Goal: Information Seeking & Learning: Learn about a topic

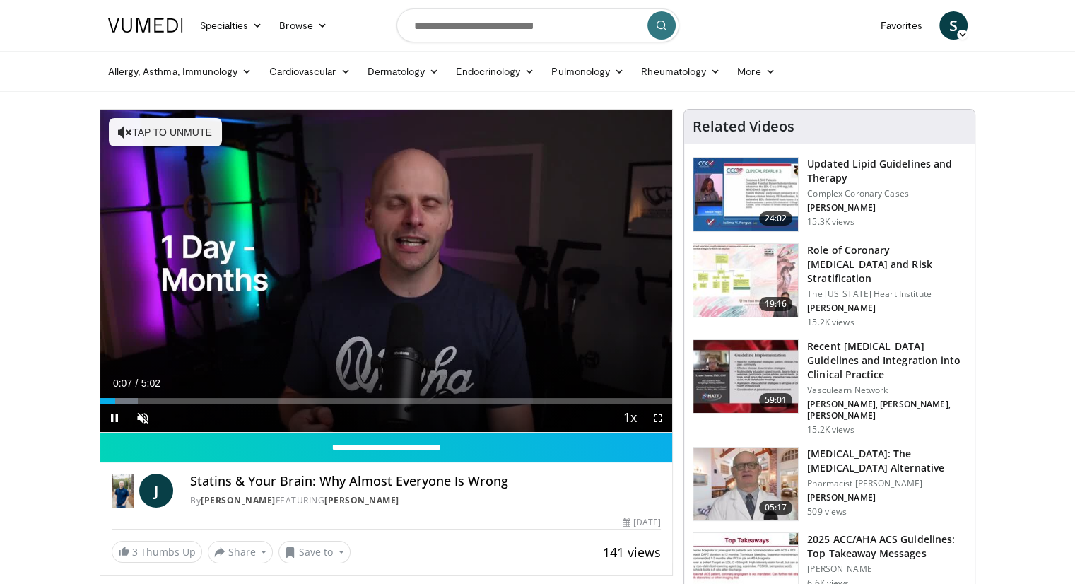
click at [163, 140] on button "Tap to unmute" at bounding box center [165, 132] width 113 height 28
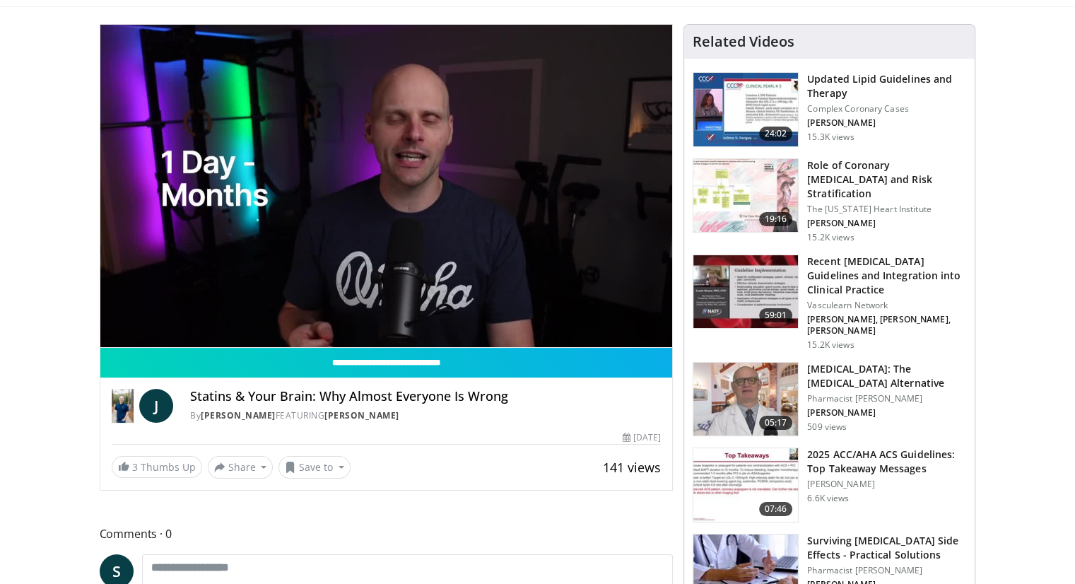
scroll to position [57, 0]
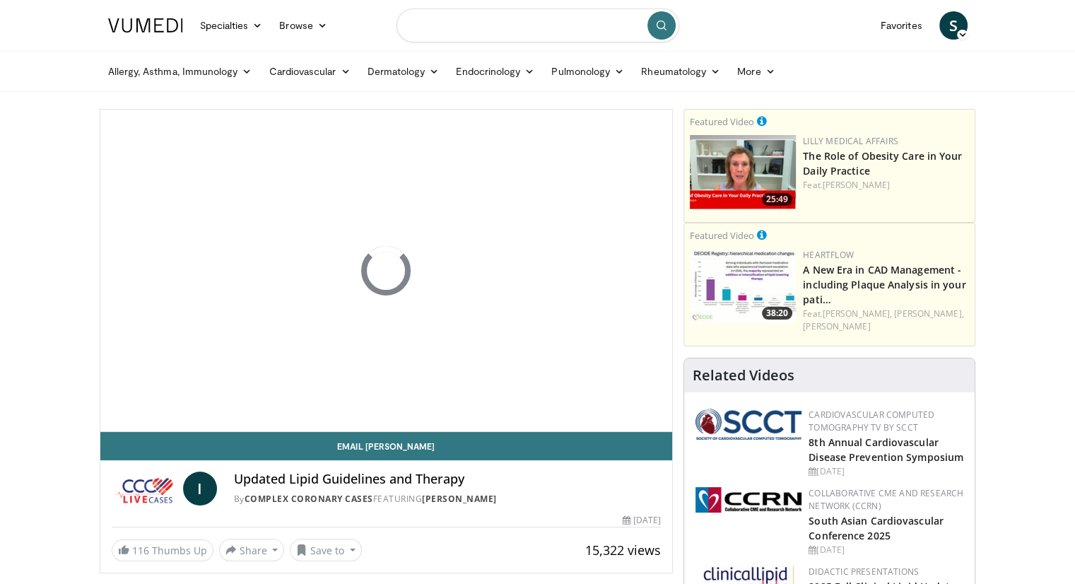
click at [467, 23] on input "Search topics, interventions" at bounding box center [537, 25] width 283 height 34
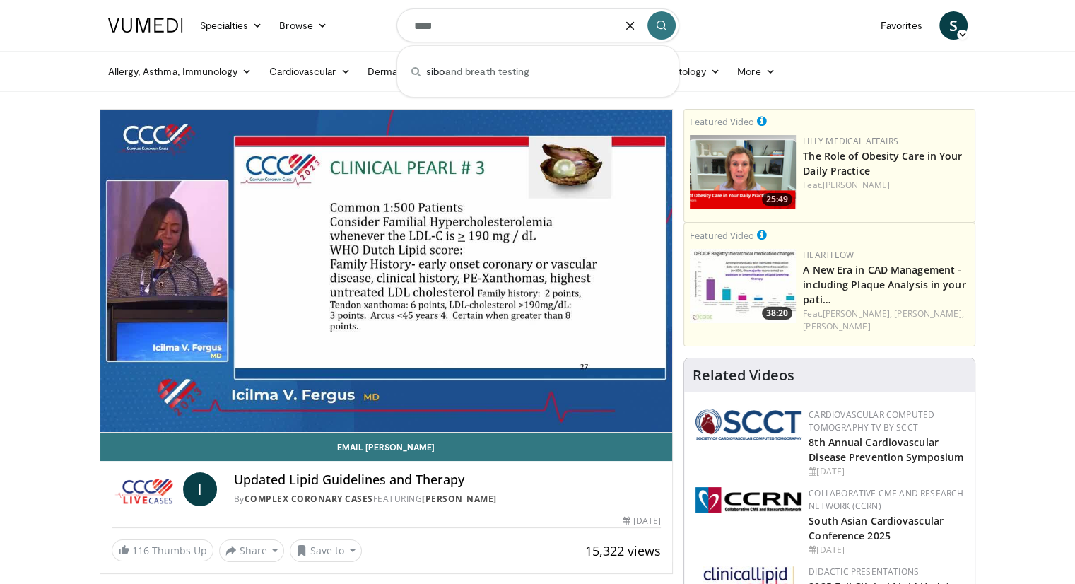
click at [492, 66] on span "sibo and breath testing" at bounding box center [478, 71] width 104 height 14
type input "**********"
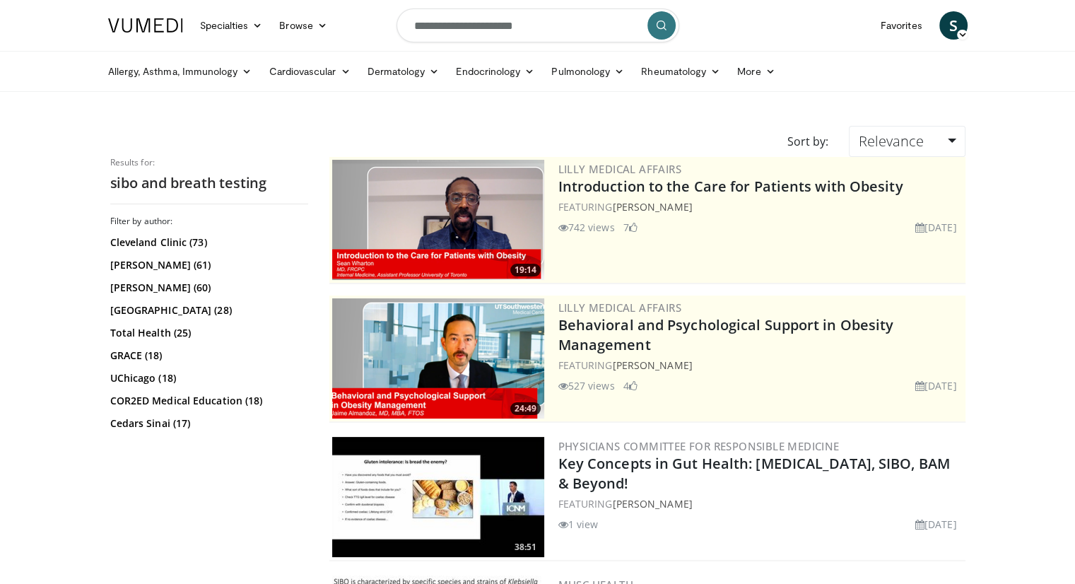
click at [661, 25] on icon "submit" at bounding box center [661, 25] width 11 height 11
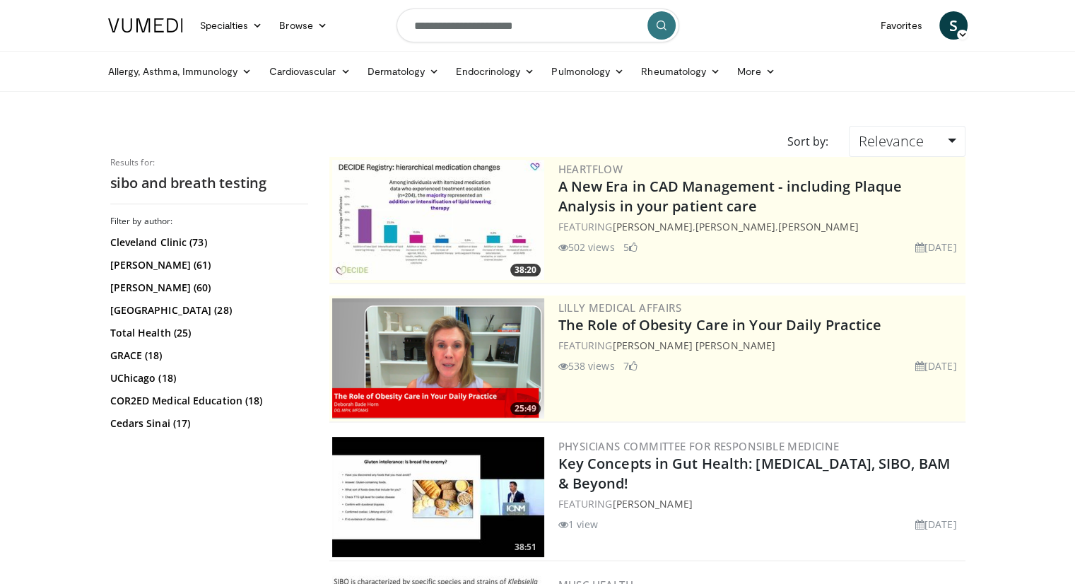
click at [731, 445] on link "Physicians Committee for Responsible Medicine" at bounding box center [698, 446] width 281 height 14
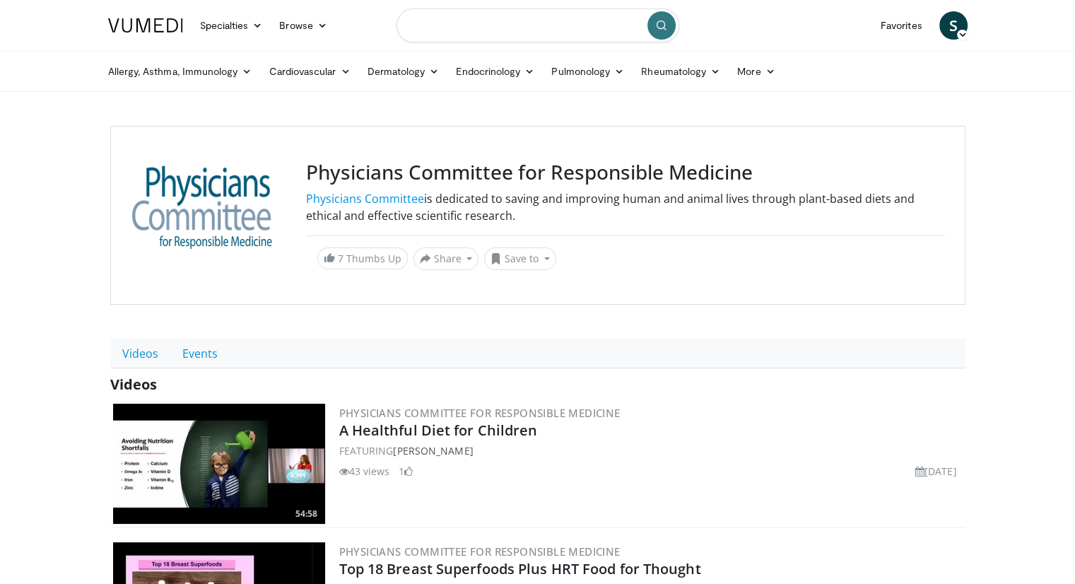
click at [551, 32] on input "Search topics, interventions" at bounding box center [537, 25] width 283 height 34
click at [528, 76] on span "sibo and breath testing" at bounding box center [478, 71] width 107 height 14
type input "**********"
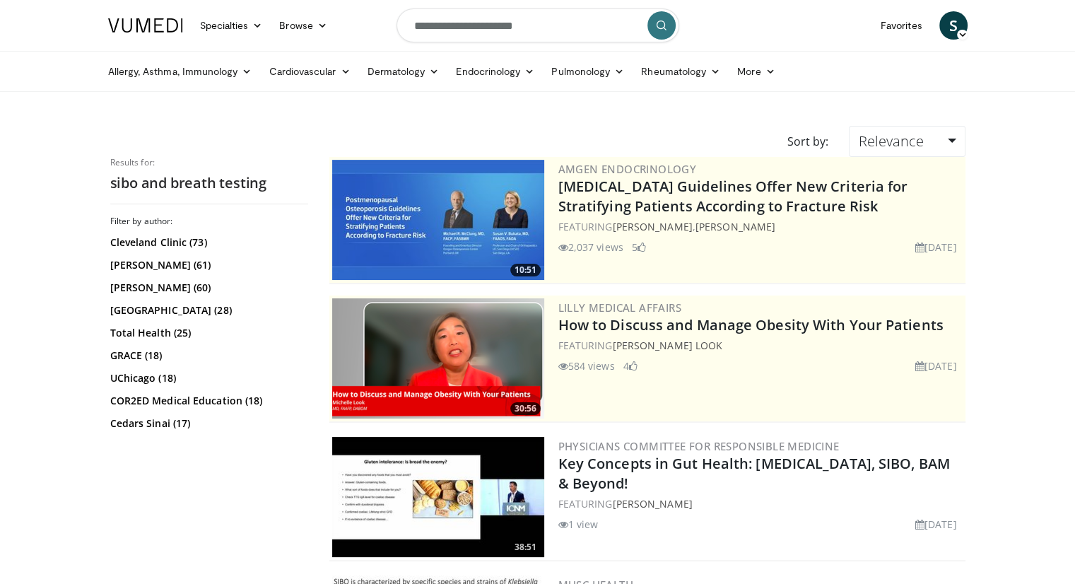
click at [162, 247] on link "Cleveland Clinic (73)" at bounding box center [207, 242] width 194 height 14
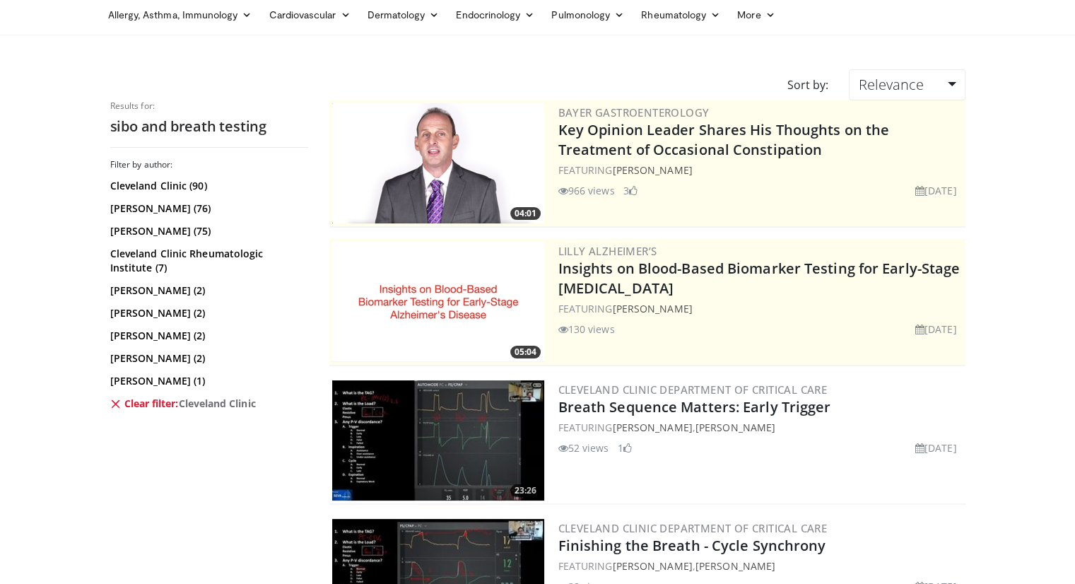
scroll to position [131, 0]
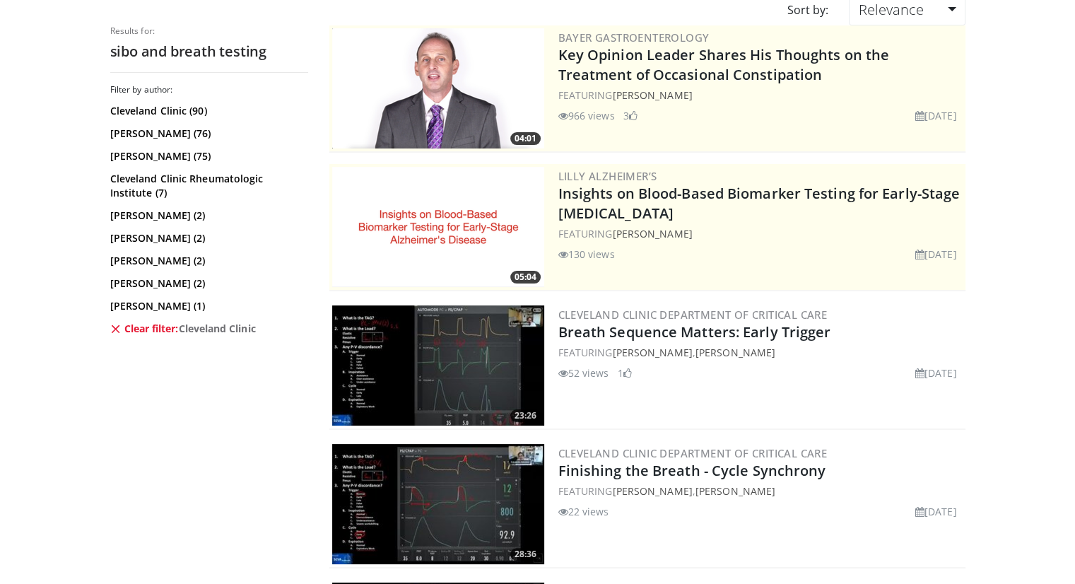
click at [162, 137] on link "Robert Chatburn (76)" at bounding box center [207, 133] width 194 height 14
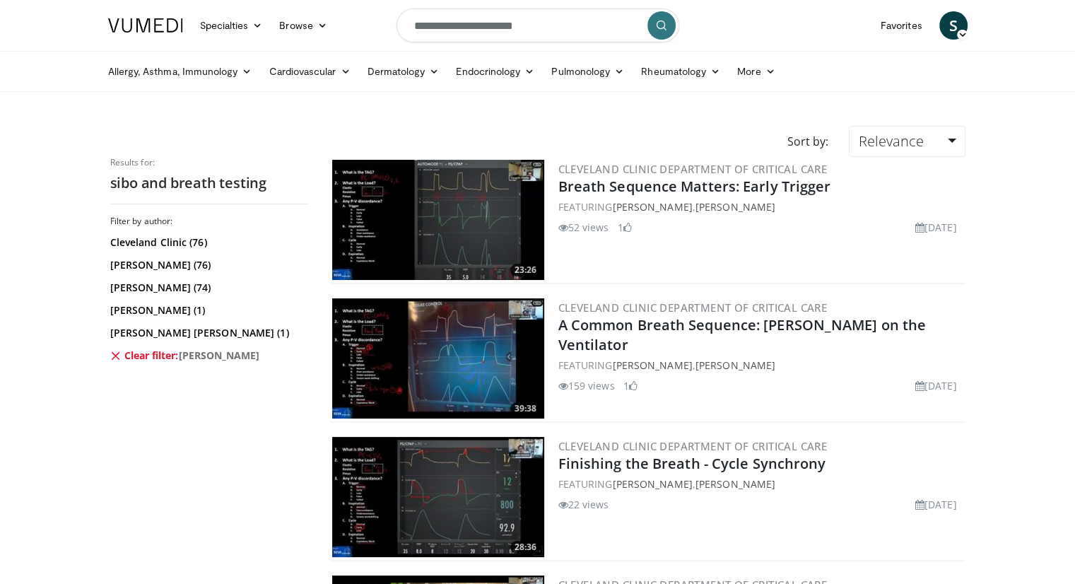
click at [658, 17] on button "submit" at bounding box center [661, 25] width 28 height 28
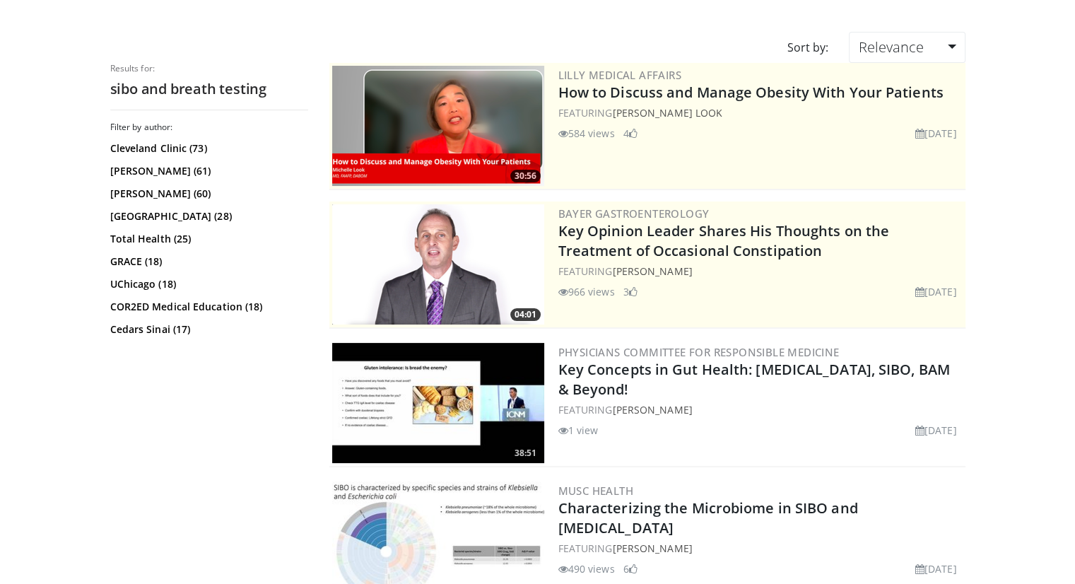
scroll to position [150, 0]
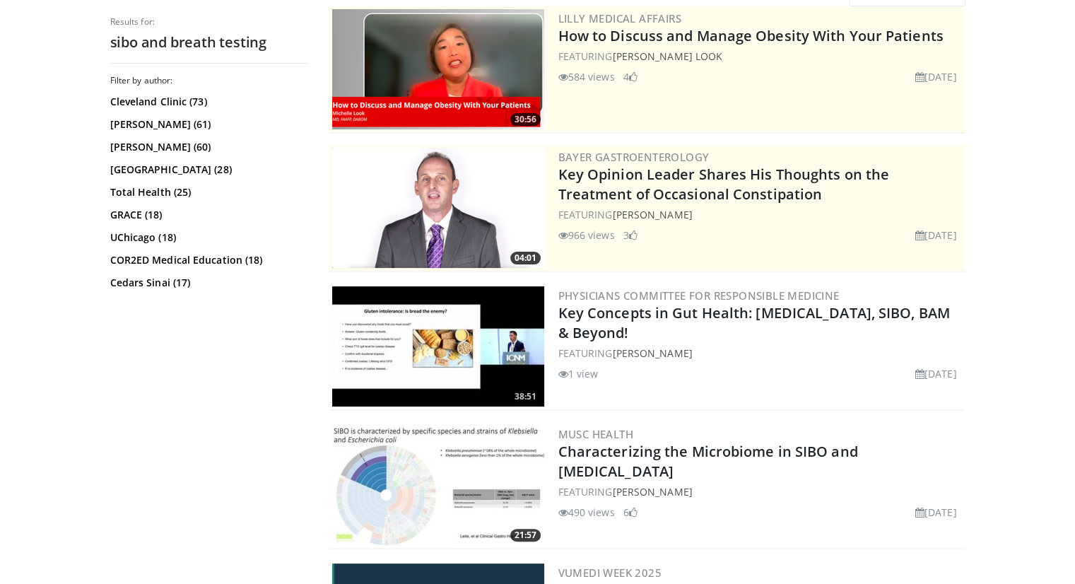
click at [637, 293] on link "Physicians Committee for Responsible Medicine" at bounding box center [698, 295] width 281 height 14
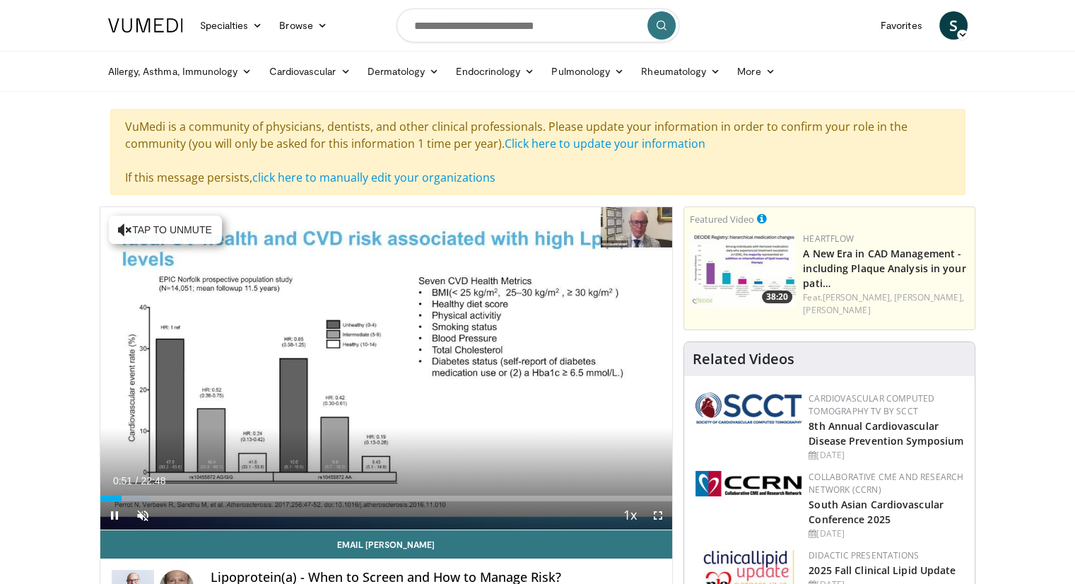
click at [119, 234] on icon "Video Player" at bounding box center [125, 230] width 14 height 14
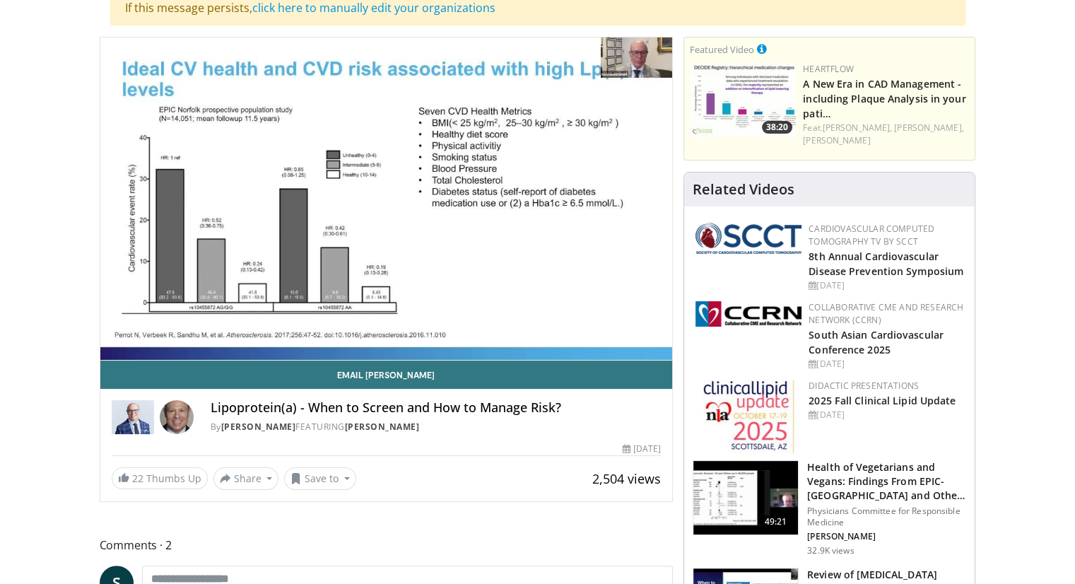
scroll to position [141, 0]
